Goal: Find contact information: Find contact information

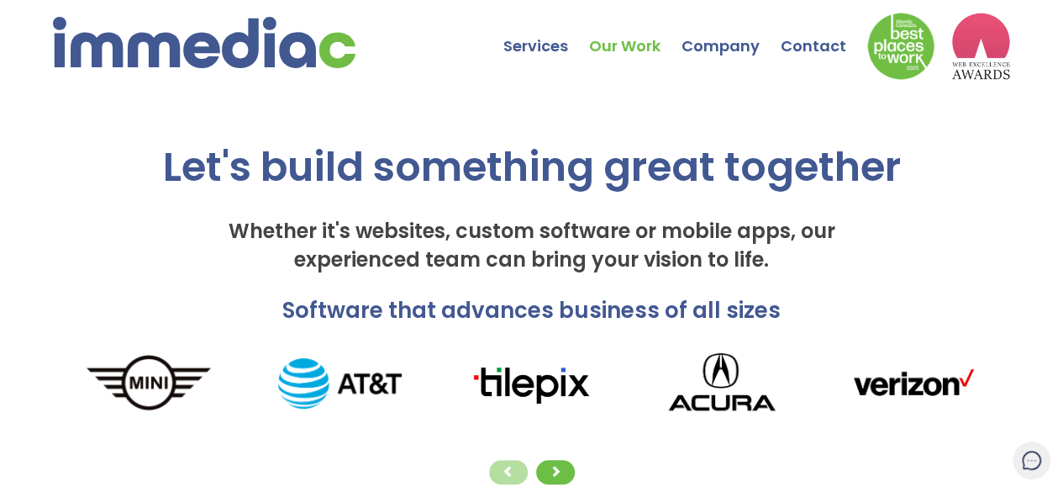
click at [630, 45] on link "Our Work" at bounding box center [635, 33] width 92 height 59
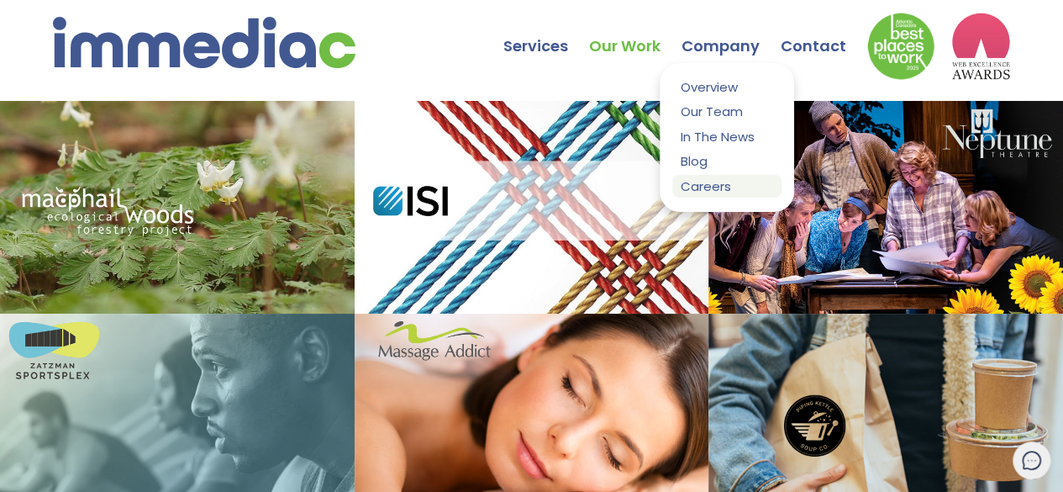
click at [729, 190] on link "Careers" at bounding box center [727, 186] width 109 height 23
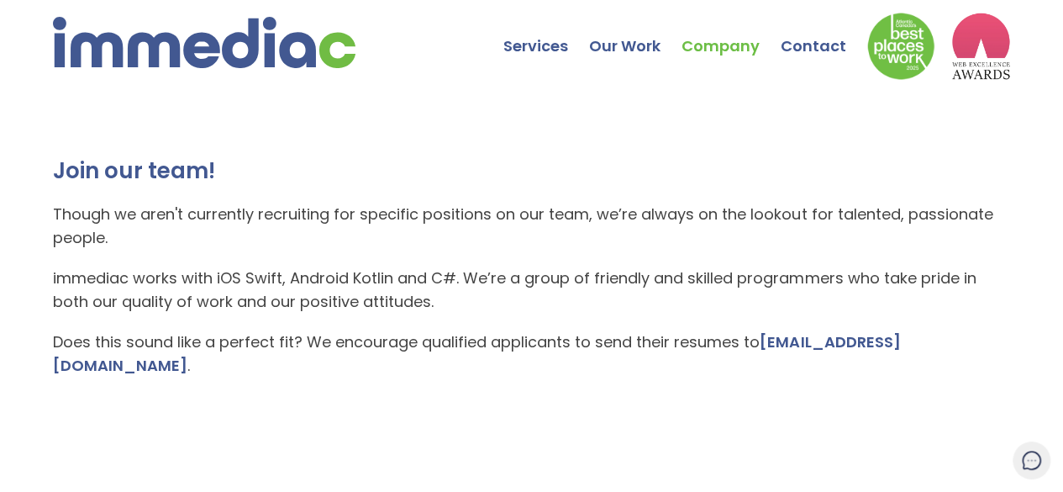
drag, startPoint x: 971, startPoint y: 337, endPoint x: 760, endPoint y: 346, distance: 211.2
click at [760, 346] on p "Does this sound like a perfect fit? We encourage qualified applicants to send t…" at bounding box center [532, 353] width 958 height 47
copy p "[EMAIL_ADDRESS][DOMAIN_NAME] ."
